Goal: Task Accomplishment & Management: Use online tool/utility

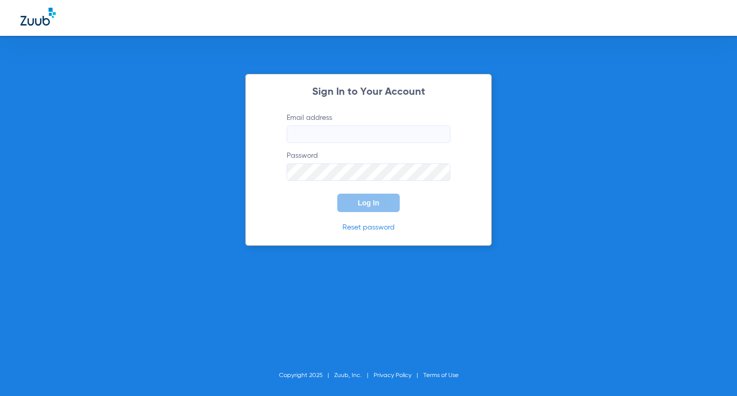
type input "[EMAIL_ADDRESS][DOMAIN_NAME]"
click at [390, 206] on button "Log In" at bounding box center [368, 203] width 62 height 18
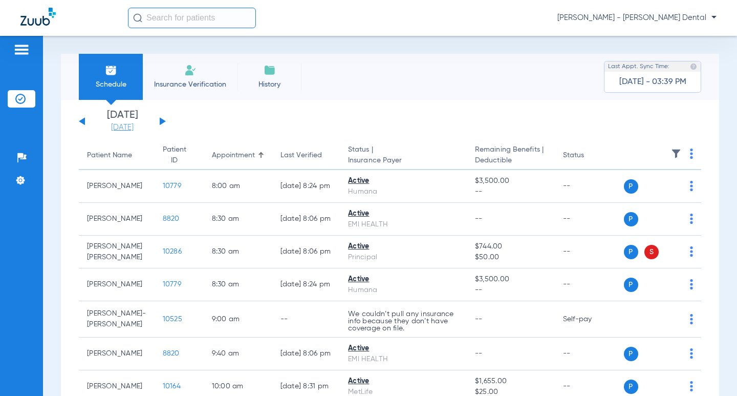
click at [117, 127] on link "[DATE]" at bounding box center [122, 127] width 61 height 10
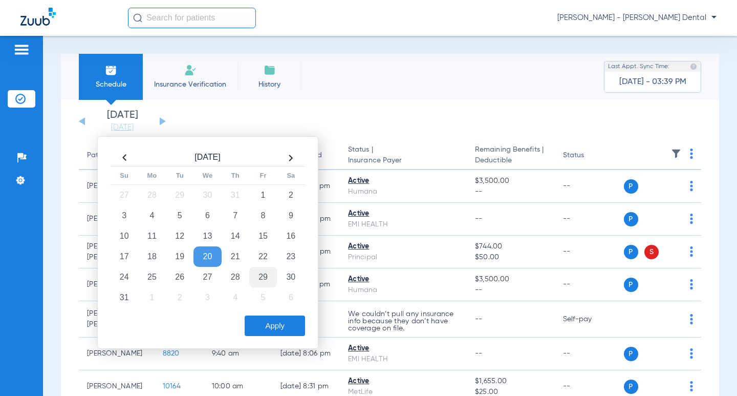
click at [260, 274] on td "29" at bounding box center [263, 277] width 28 height 20
click at [285, 328] on button "Apply" at bounding box center [275, 325] width 60 height 20
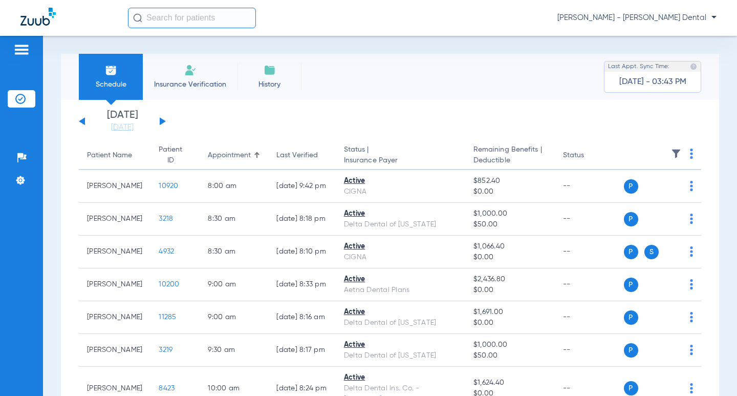
click at [163, 123] on div "[DATE] [DATE] [DATE] [DATE] [DATE] [DATE] [DATE] [DATE] [DATE] [DATE] [DATE] [D…" at bounding box center [122, 121] width 87 height 23
click at [164, 116] on div "[DATE] [DATE] [DATE] [DATE] [DATE] [DATE] [DATE] [DATE] [DATE] [DATE] [DATE] [D…" at bounding box center [122, 121] width 87 height 23
click at [162, 120] on button at bounding box center [163, 121] width 6 height 8
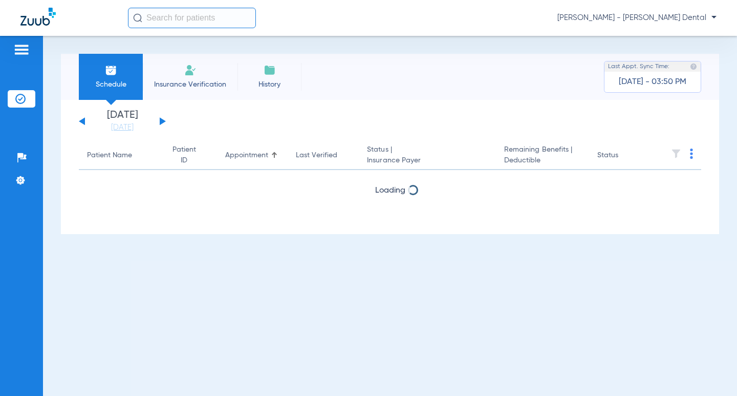
click at [162, 120] on button at bounding box center [163, 121] width 6 height 8
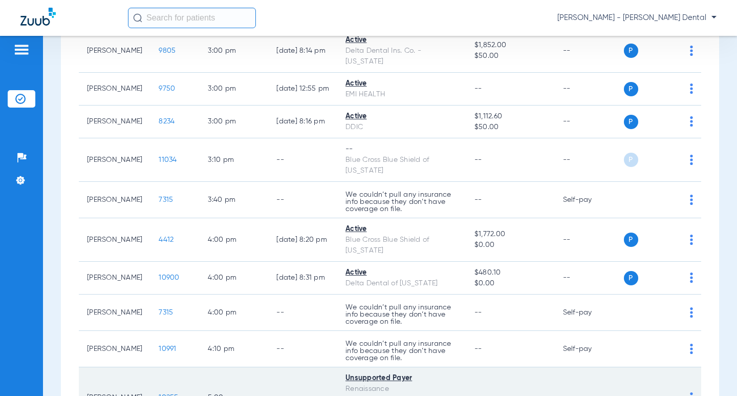
scroll to position [922, 0]
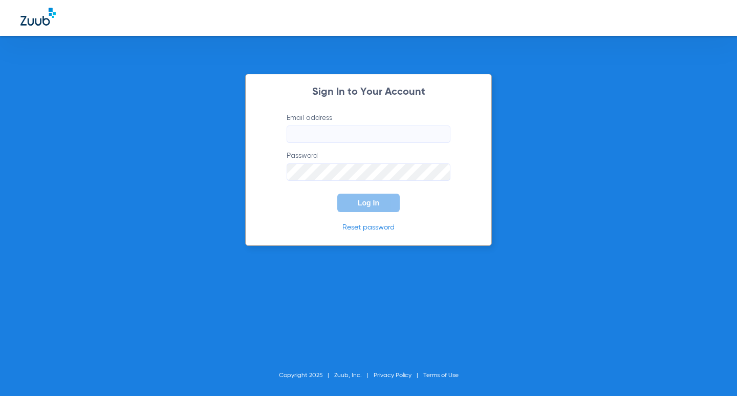
type input "[EMAIL_ADDRESS][DOMAIN_NAME]"
click at [374, 206] on span "Log In" at bounding box center [369, 203] width 22 height 8
